Goal: Information Seeking & Learning: Understand process/instructions

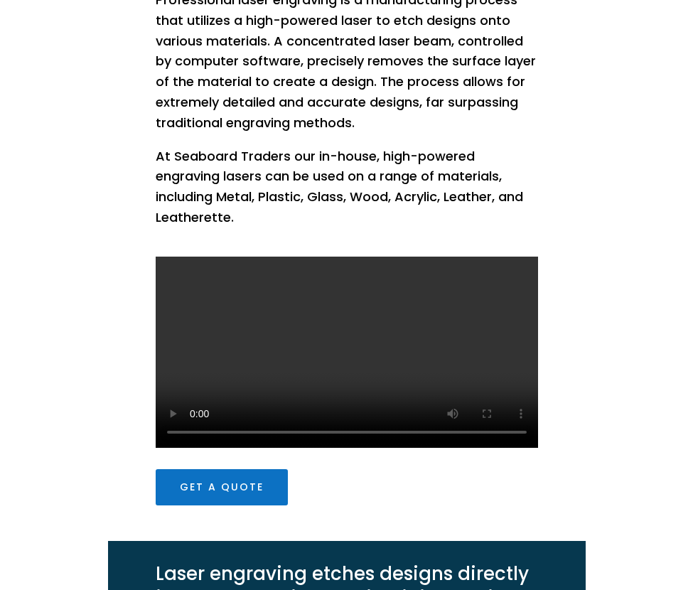
scroll to position [854, 0]
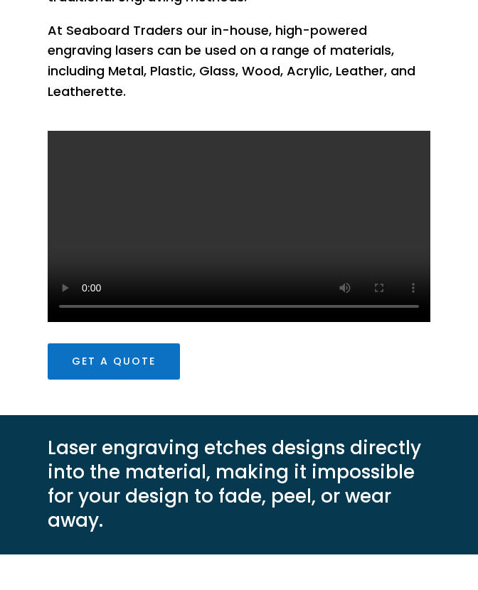
click at [312, 236] on video at bounding box center [239, 226] width 383 height 191
click at [336, 208] on video at bounding box center [239, 226] width 383 height 191
click at [110, 244] on video at bounding box center [239, 226] width 383 height 191
click at [168, 213] on video at bounding box center [239, 226] width 383 height 191
click at [292, 198] on video at bounding box center [239, 226] width 383 height 191
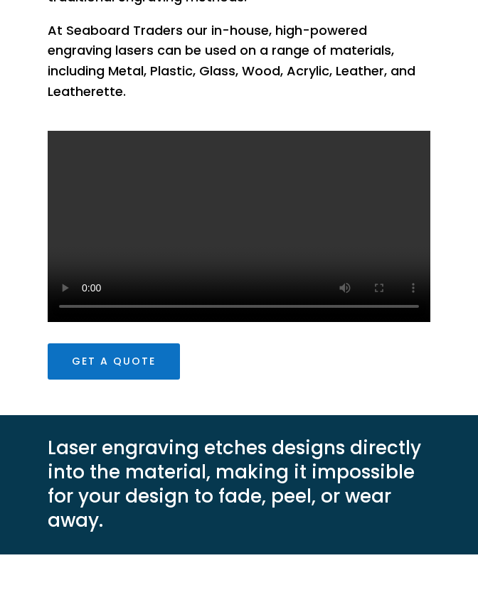
click at [302, 50] on p "At Seaboard Traders our in-house, high-powered engraving lasers can be used on …" at bounding box center [239, 62] width 383 height 82
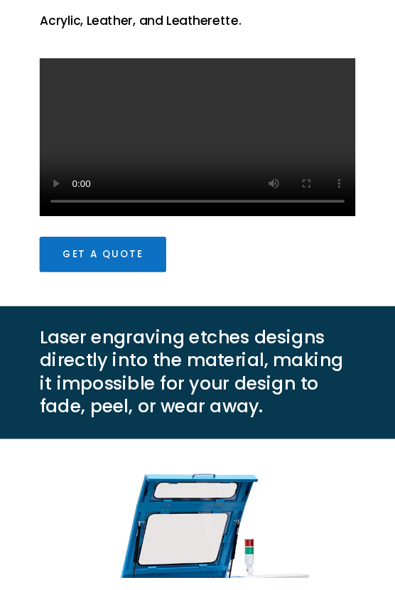
scroll to position [880, 0]
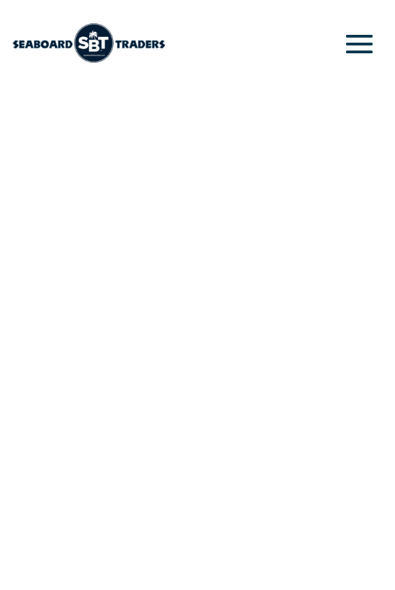
scroll to position [880, 0]
